Goal: Navigation & Orientation: Understand site structure

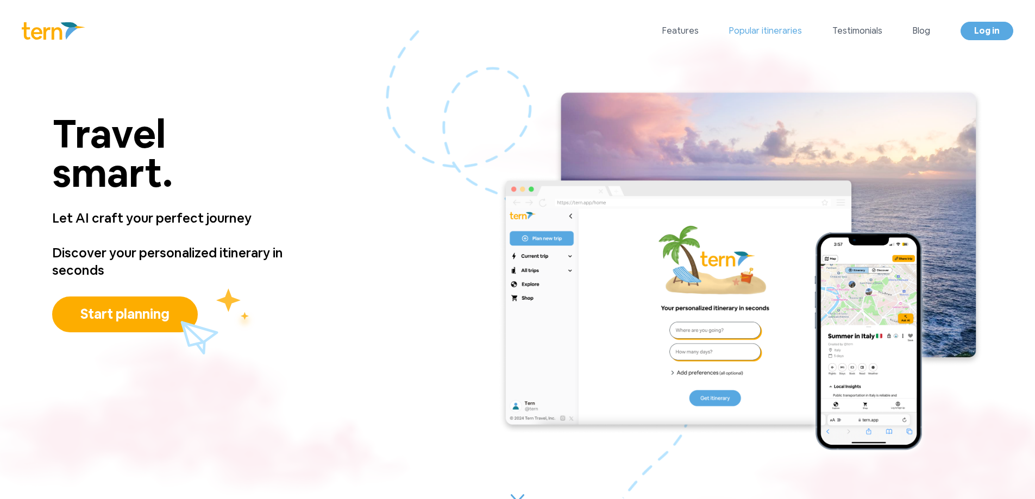
click at [749, 34] on link "Popular itineraries" at bounding box center [765, 30] width 73 height 13
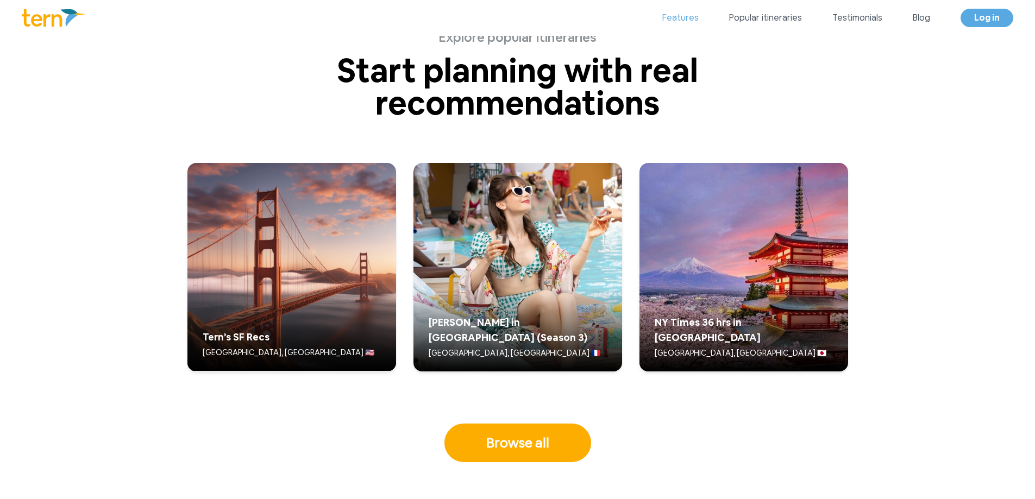
click at [689, 19] on link "Features" at bounding box center [680, 17] width 36 height 13
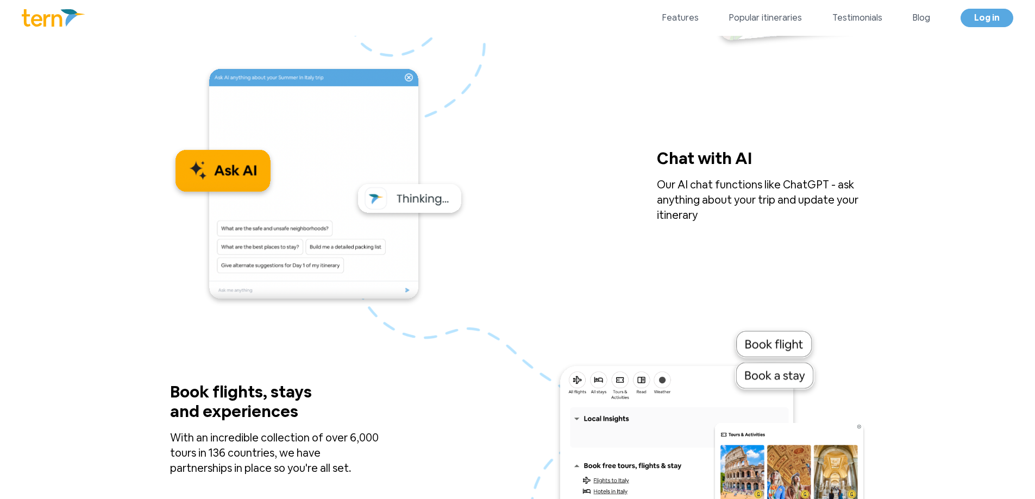
scroll to position [1140, 0]
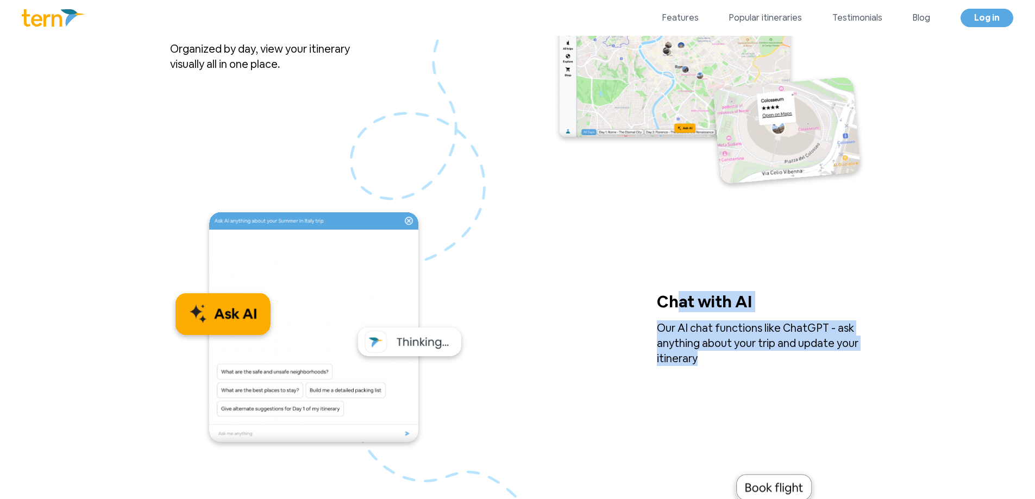
drag, startPoint x: 695, startPoint y: 364, endPoint x: 665, endPoint y: 309, distance: 62.3
click at [665, 309] on div "Chat with AI Our AI chat functions like ChatGPT - ask anything about your trip …" at bounding box center [761, 329] width 209 height 74
click at [665, 309] on p "Chat with AI" at bounding box center [744, 306] width 174 height 28
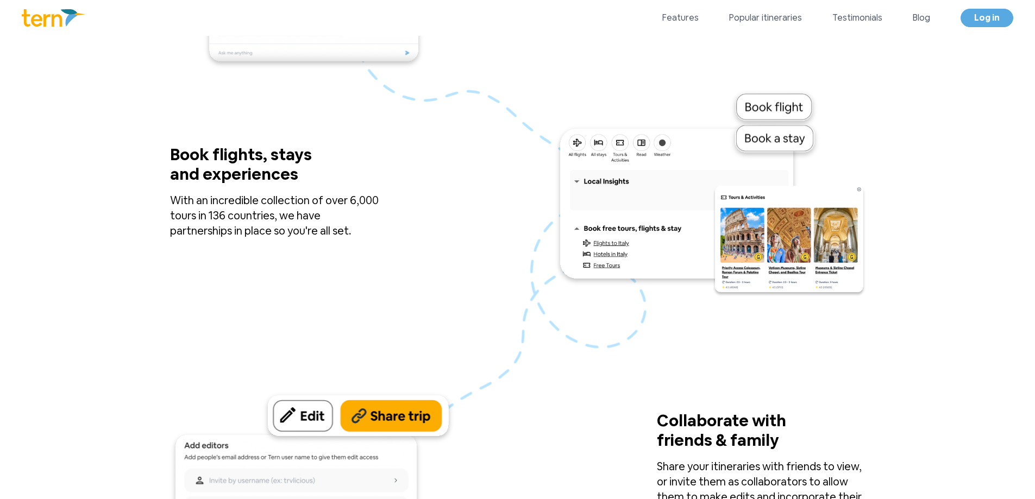
scroll to position [1737, 0]
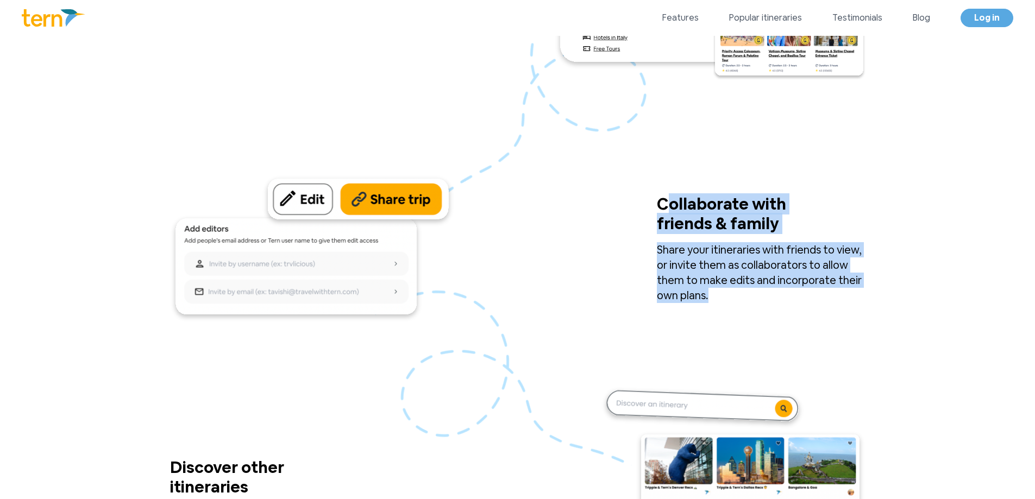
drag, startPoint x: 705, startPoint y: 298, endPoint x: 661, endPoint y: 203, distance: 104.8
click at [661, 203] on div "Collaborate with friends & family Collaborate with Friends Share your itinerari…" at bounding box center [761, 249] width 209 height 109
click at [661, 203] on p "Collaborate with friends & family" at bounding box center [744, 219] width 174 height 48
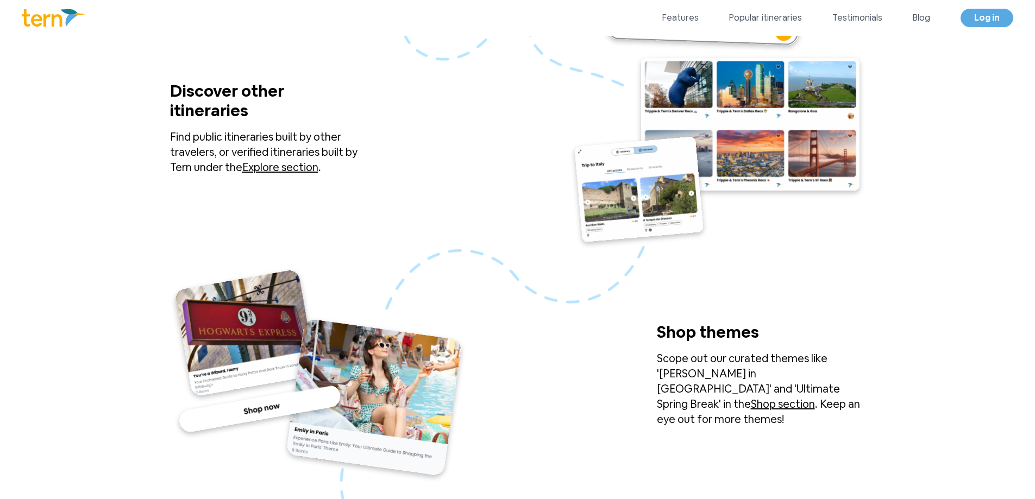
scroll to position [2009, 0]
